Goal: Navigation & Orientation: Find specific page/section

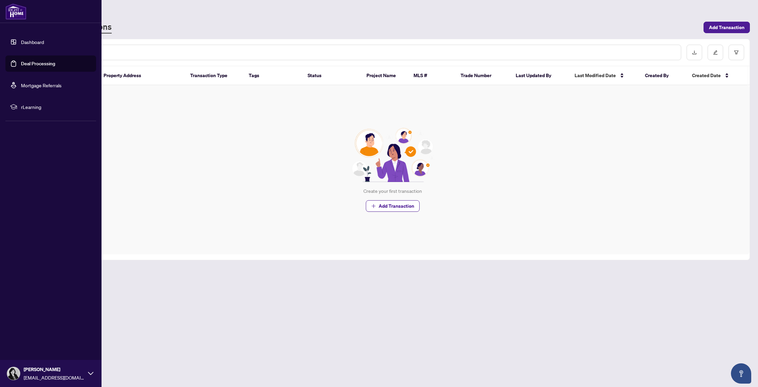
click at [27, 42] on link "Dashboard" at bounding box center [32, 42] width 23 height 6
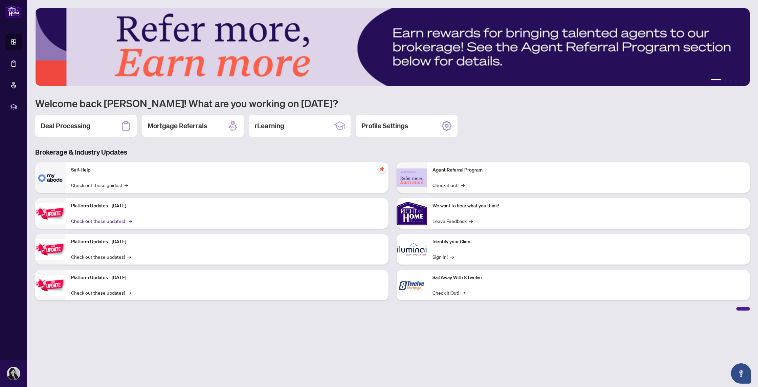
click at [115, 220] on link "Check out these updates! →" at bounding box center [101, 220] width 60 height 7
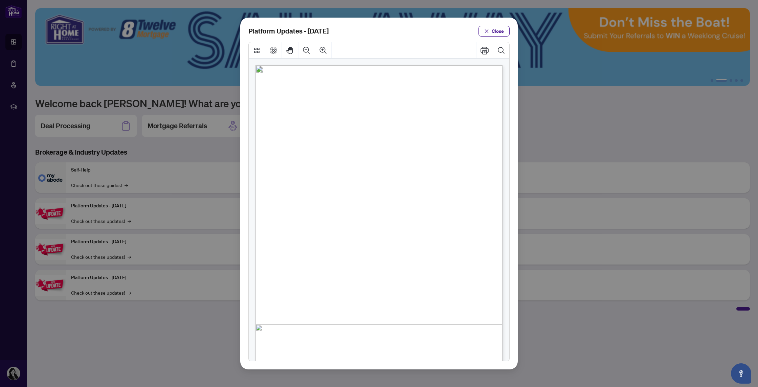
drag, startPoint x: 499, startPoint y: 33, endPoint x: 450, endPoint y: 34, distance: 48.4
click at [499, 33] on span "Close" at bounding box center [498, 31] width 12 height 11
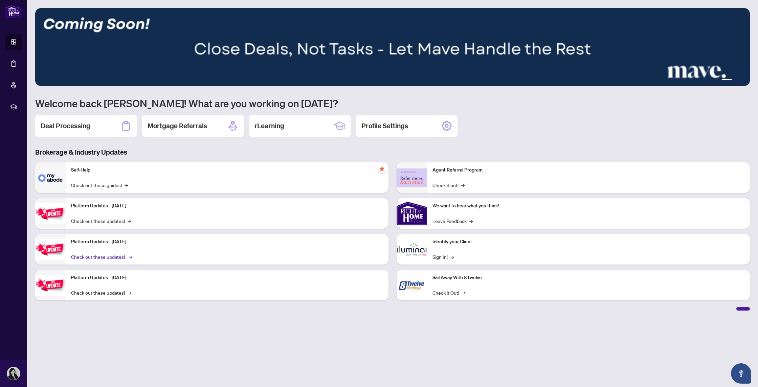
click at [129, 256] on link "Check out these updates! →" at bounding box center [101, 256] width 60 height 7
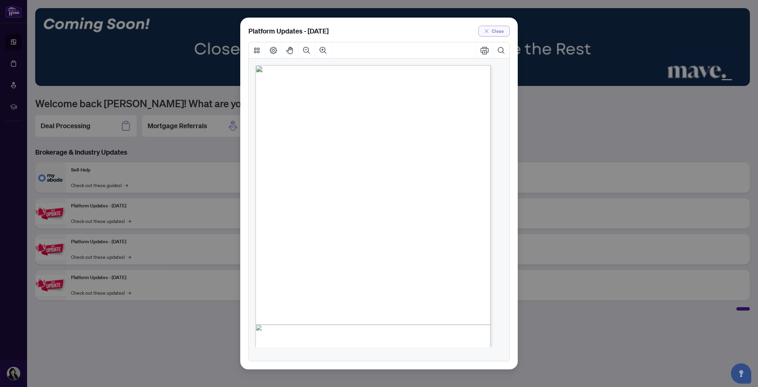
click at [501, 28] on span "Close" at bounding box center [498, 31] width 12 height 11
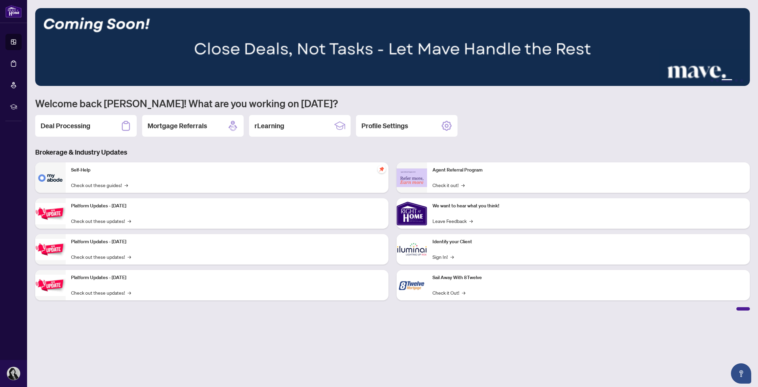
click at [100, 277] on p "Platform Updates - [DATE]" at bounding box center [227, 277] width 312 height 7
click at [109, 293] on link "Check out these updates! →" at bounding box center [101, 292] width 60 height 7
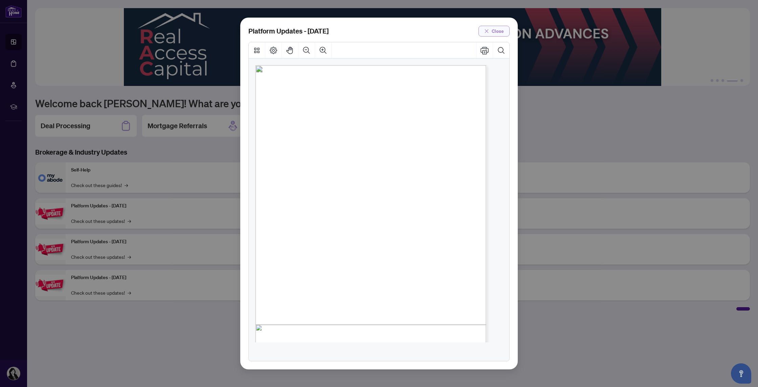
click at [493, 28] on button "Close" at bounding box center [493, 31] width 31 height 11
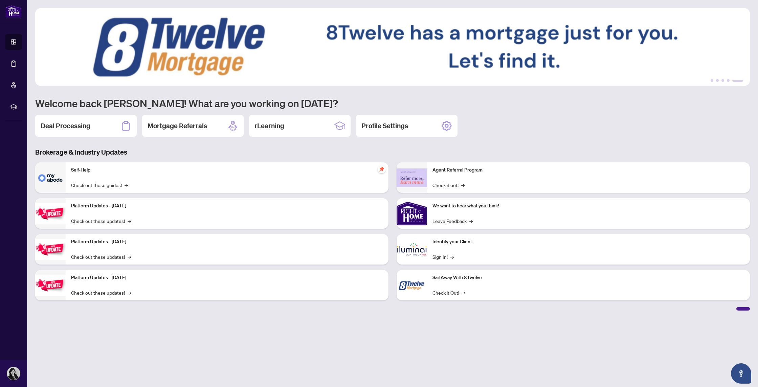
click at [376, 126] on h2 "Profile Settings" at bounding box center [384, 125] width 47 height 9
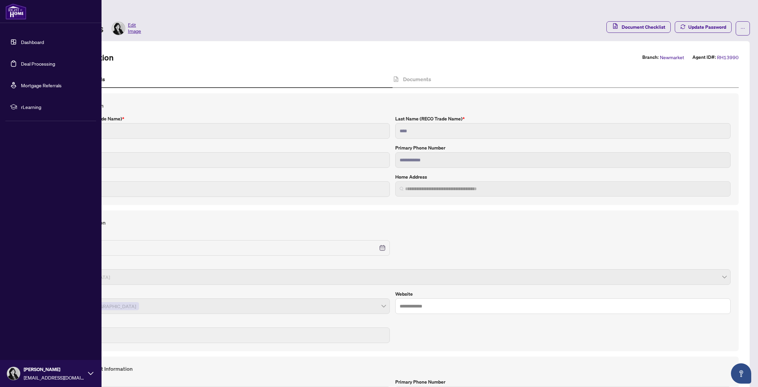
click at [21, 41] on link "Dashboard" at bounding box center [32, 42] width 23 height 6
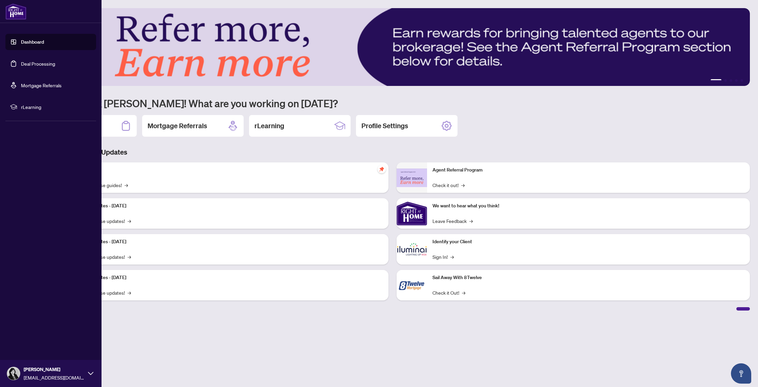
click at [43, 64] on link "Deal Processing" at bounding box center [38, 64] width 34 height 6
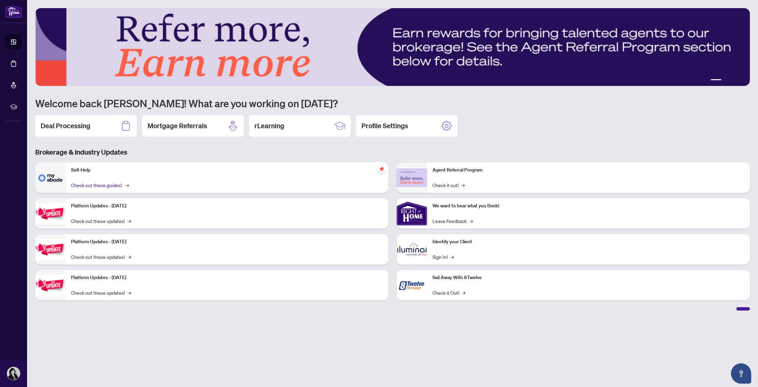
click at [113, 184] on link "Check out these guides! →" at bounding box center [99, 184] width 57 height 7
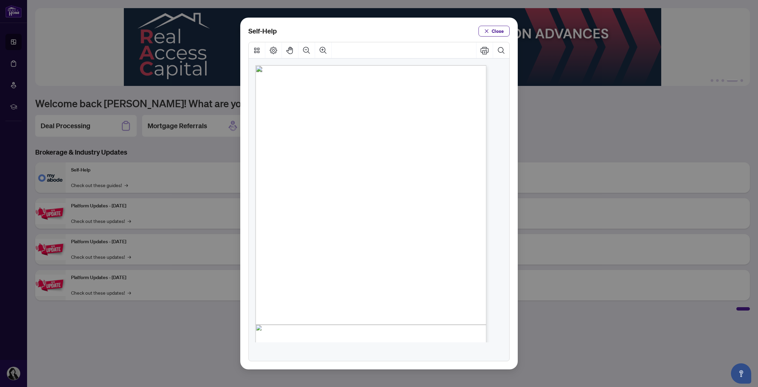
click at [487, 31] on icon "close" at bounding box center [486, 31] width 5 height 5
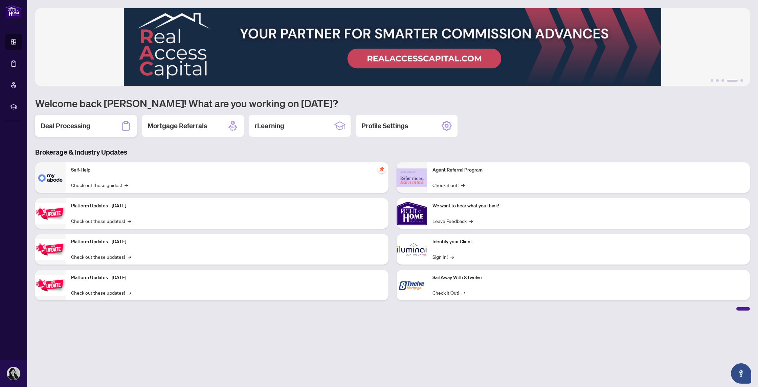
click at [85, 128] on h2 "Deal Processing" at bounding box center [66, 125] width 50 height 9
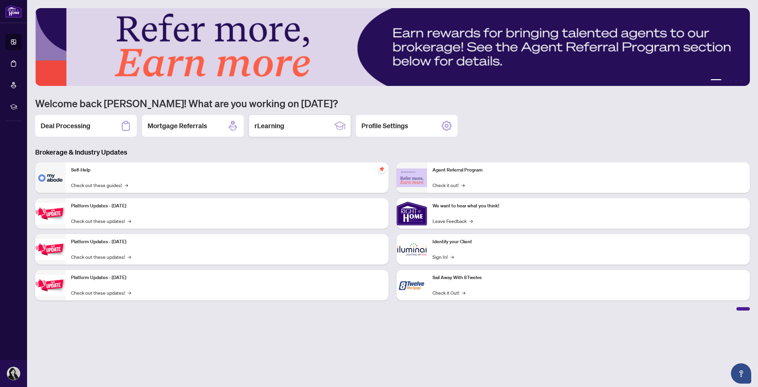
click at [330, 128] on div "rLearning" at bounding box center [299, 126] width 101 height 22
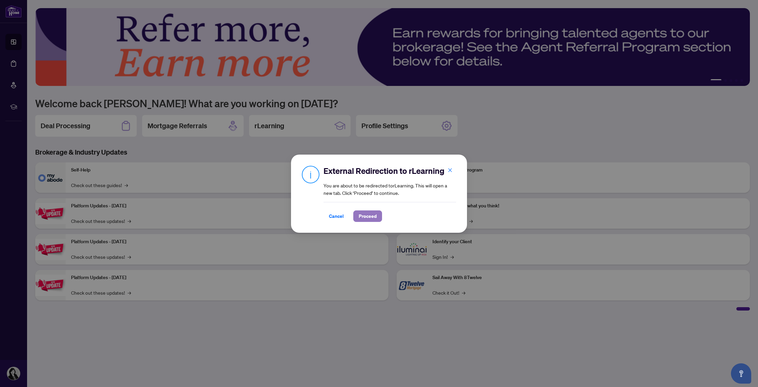
click at [360, 216] on span "Proceed" at bounding box center [368, 216] width 18 height 11
